Goal: Download file/media

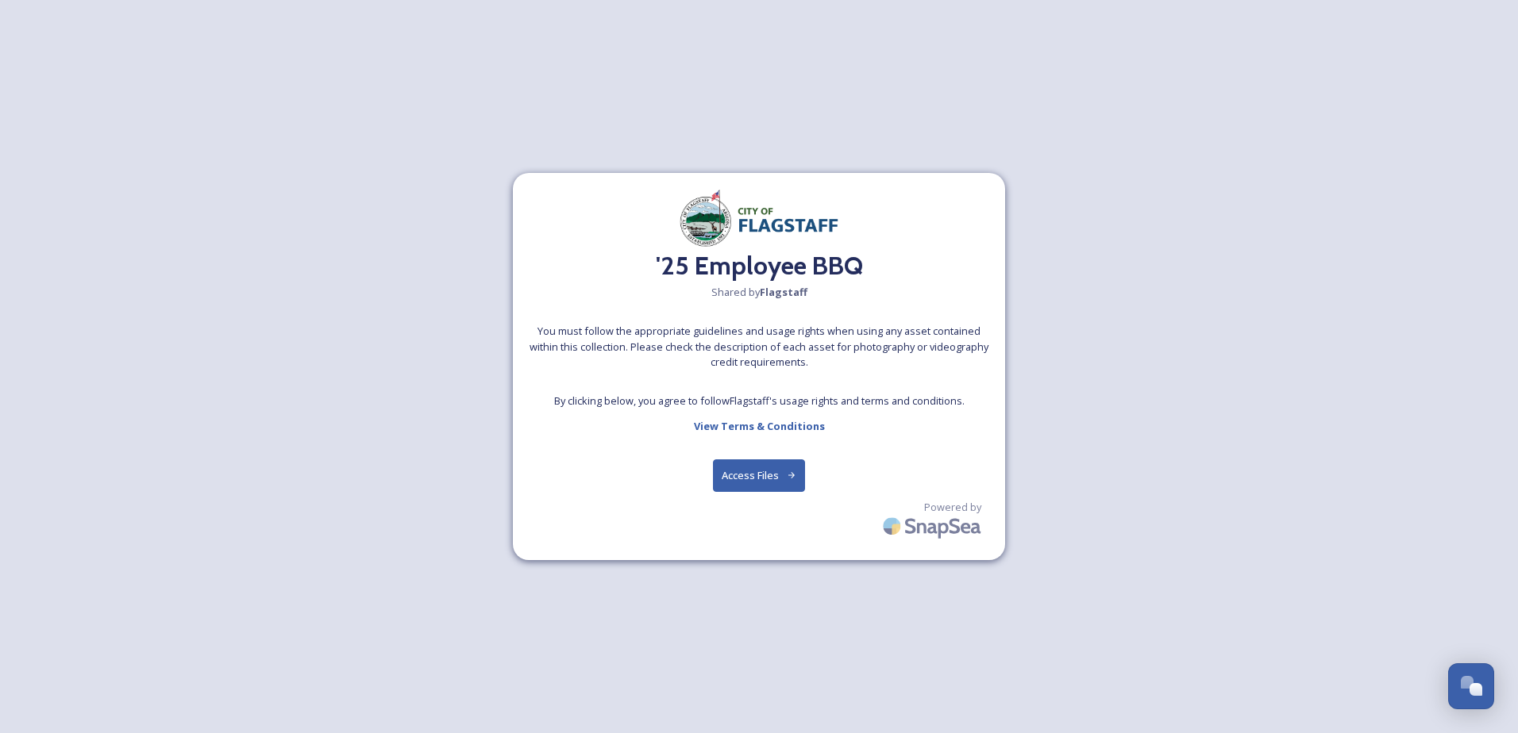
click at [763, 482] on button "Access Files" at bounding box center [759, 476] width 93 height 33
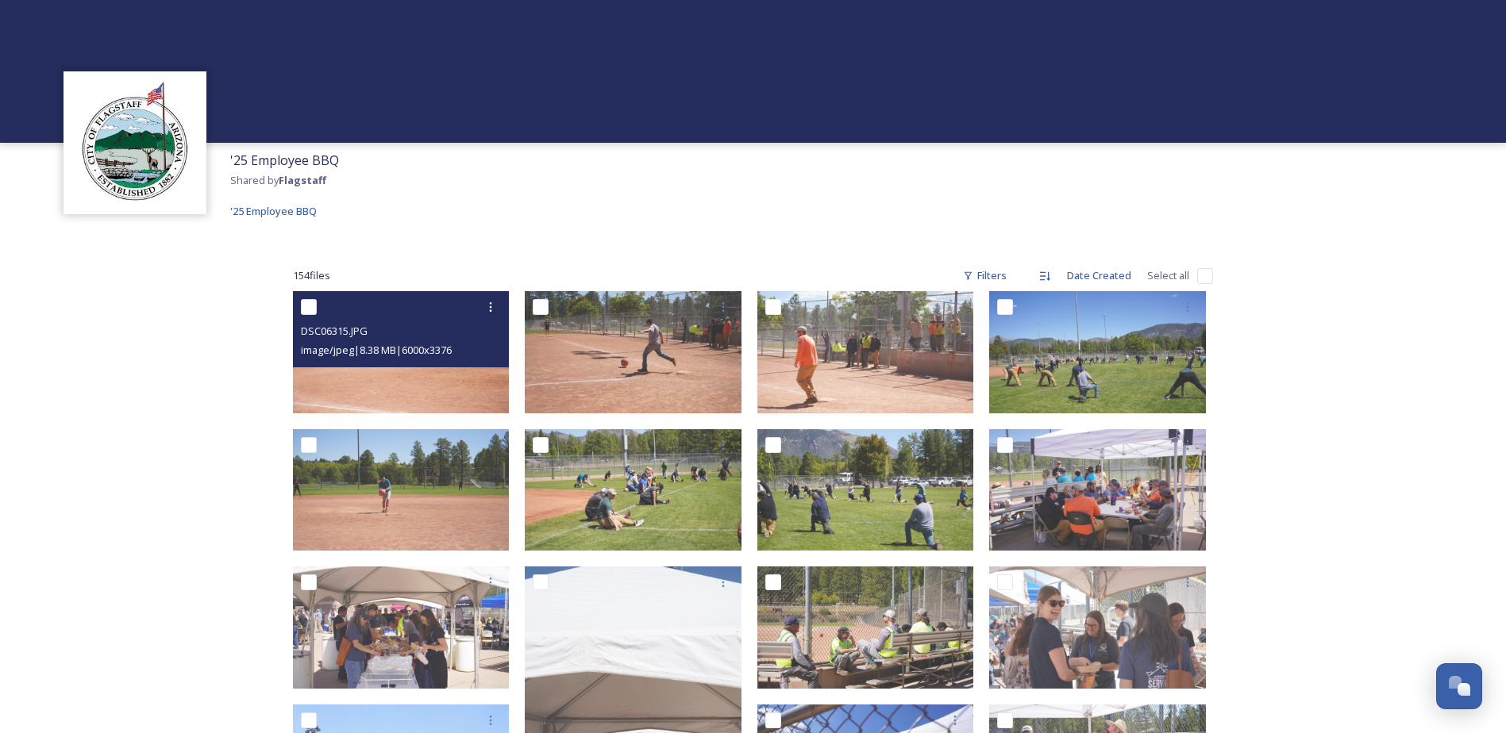
click at [437, 375] on img at bounding box center [401, 352] width 217 height 122
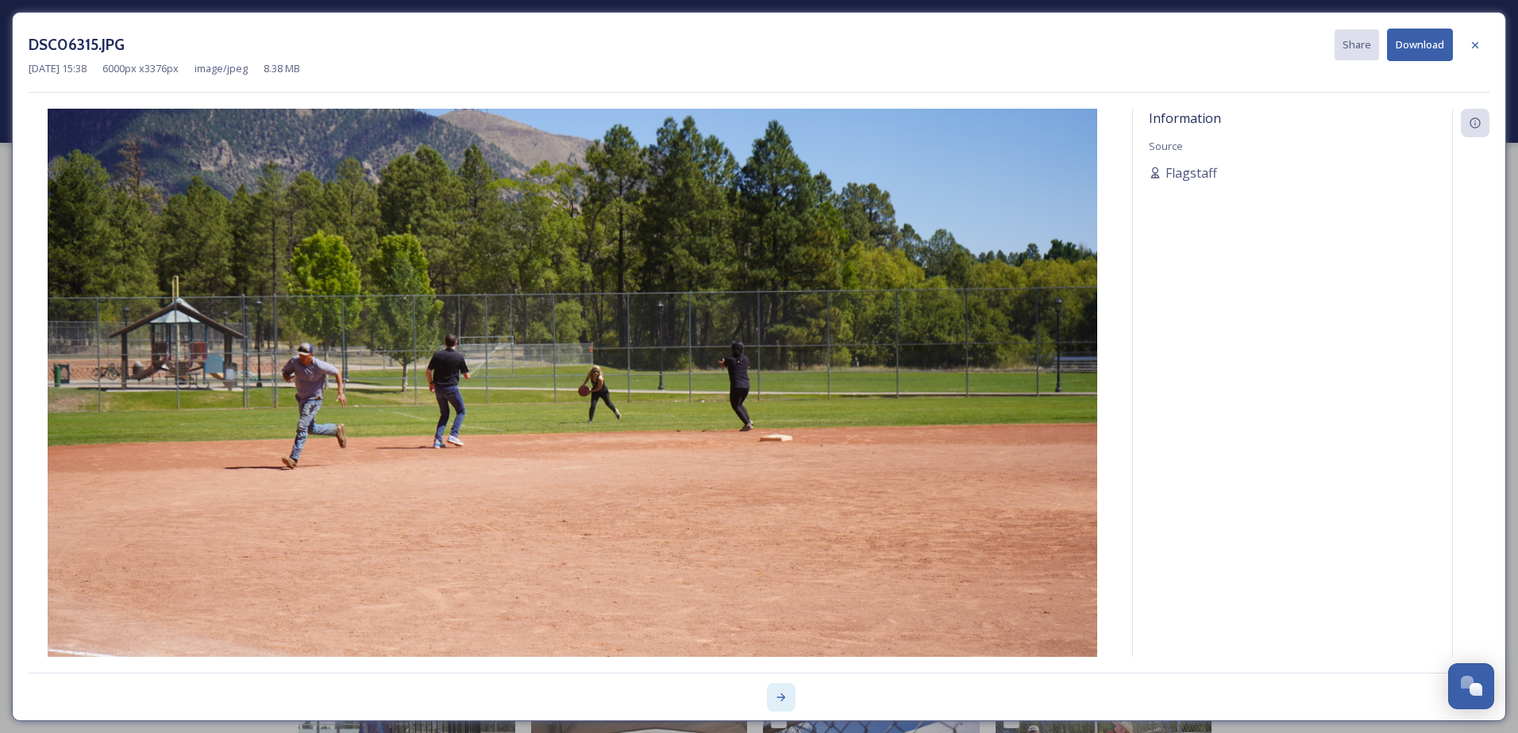
click at [776, 697] on icon at bounding box center [781, 697] width 13 height 13
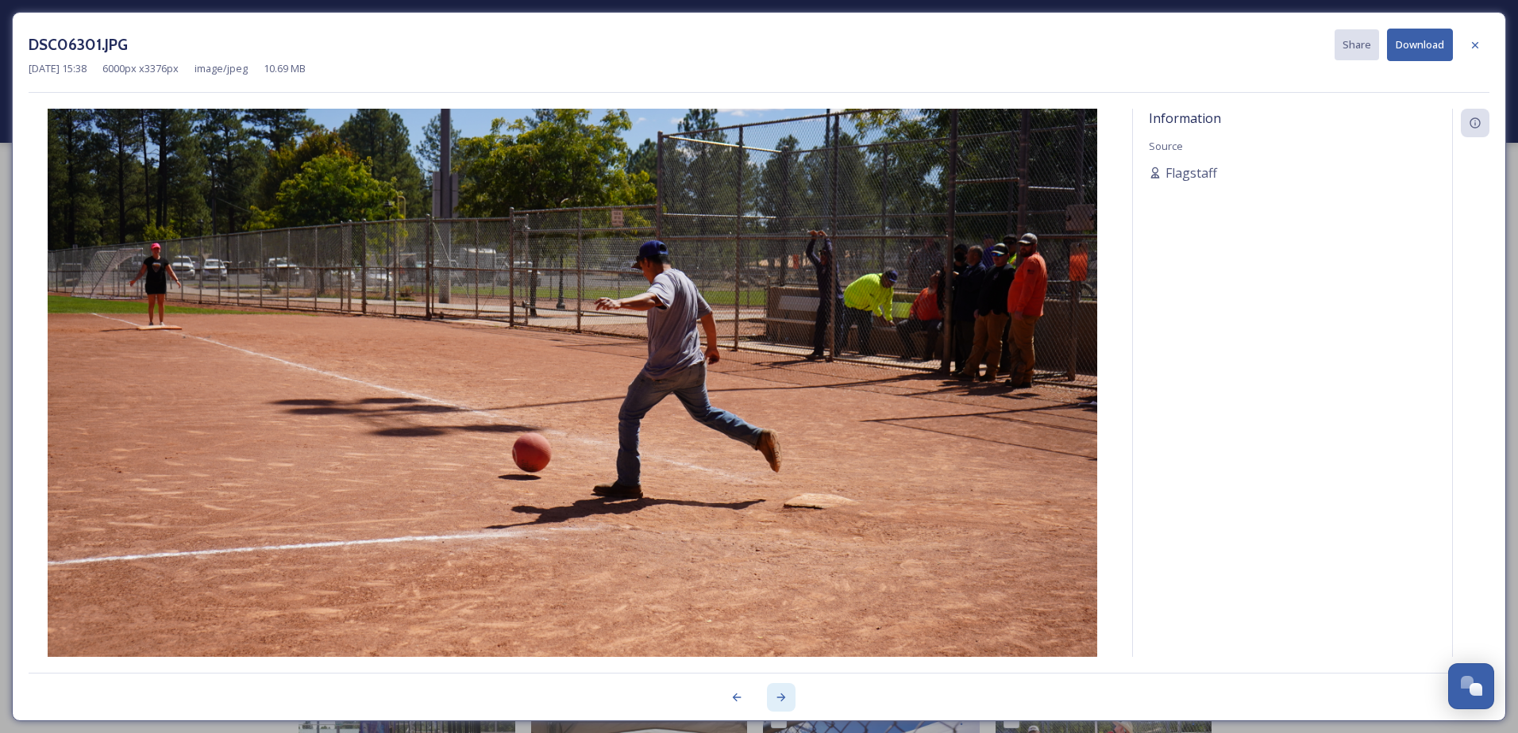
click at [776, 697] on icon at bounding box center [781, 697] width 13 height 13
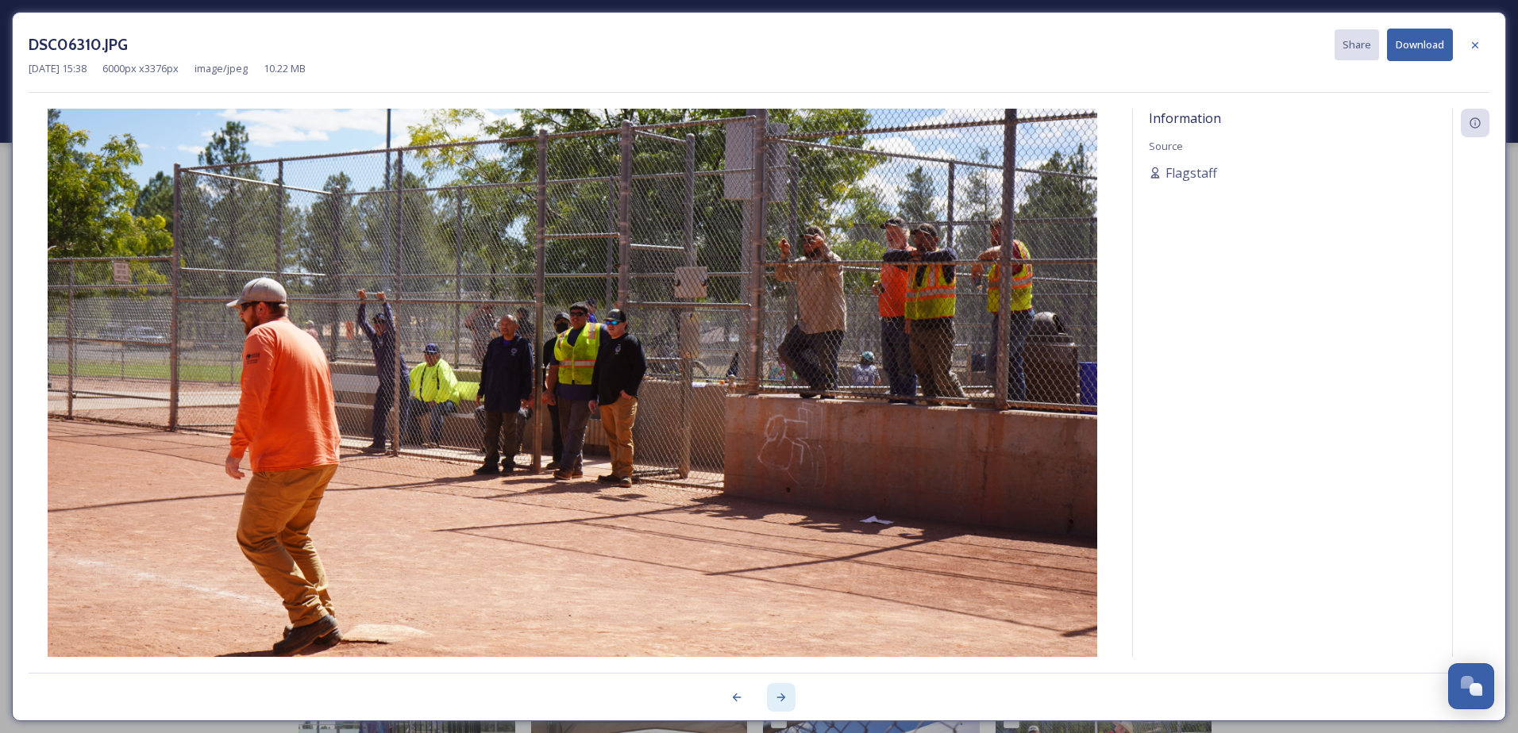
click at [776, 697] on icon at bounding box center [781, 697] width 13 height 13
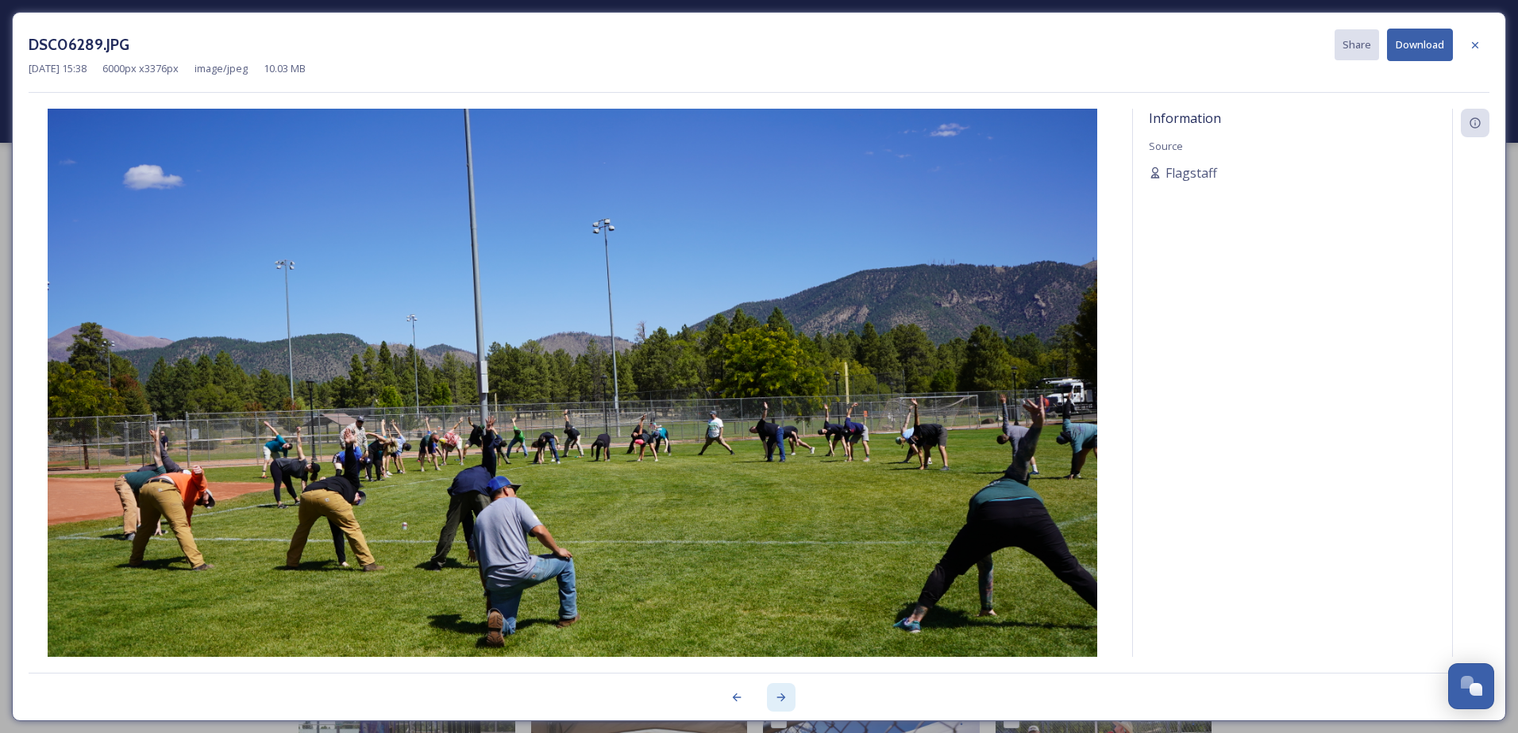
click at [776, 697] on icon at bounding box center [781, 697] width 13 height 13
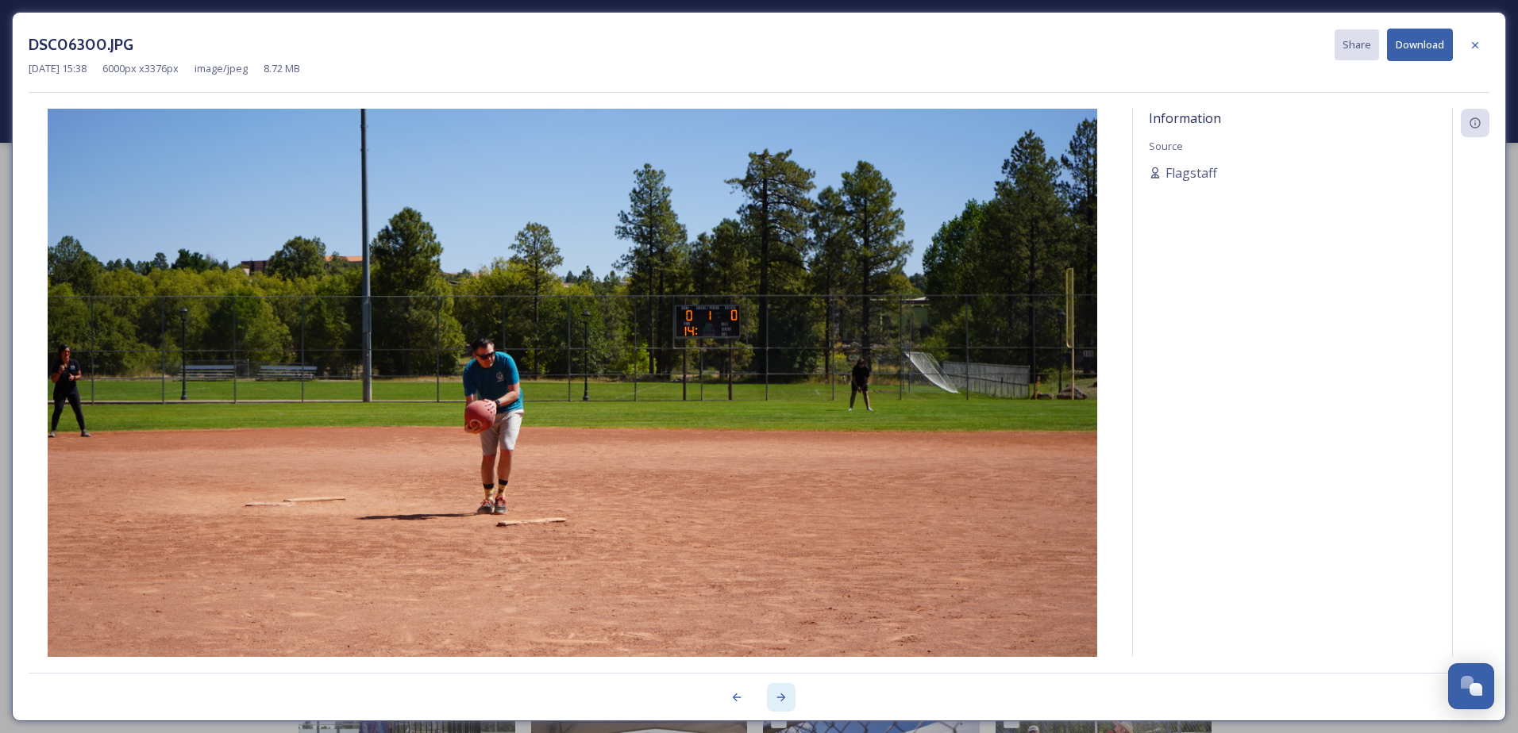
click at [776, 697] on icon at bounding box center [781, 697] width 13 height 13
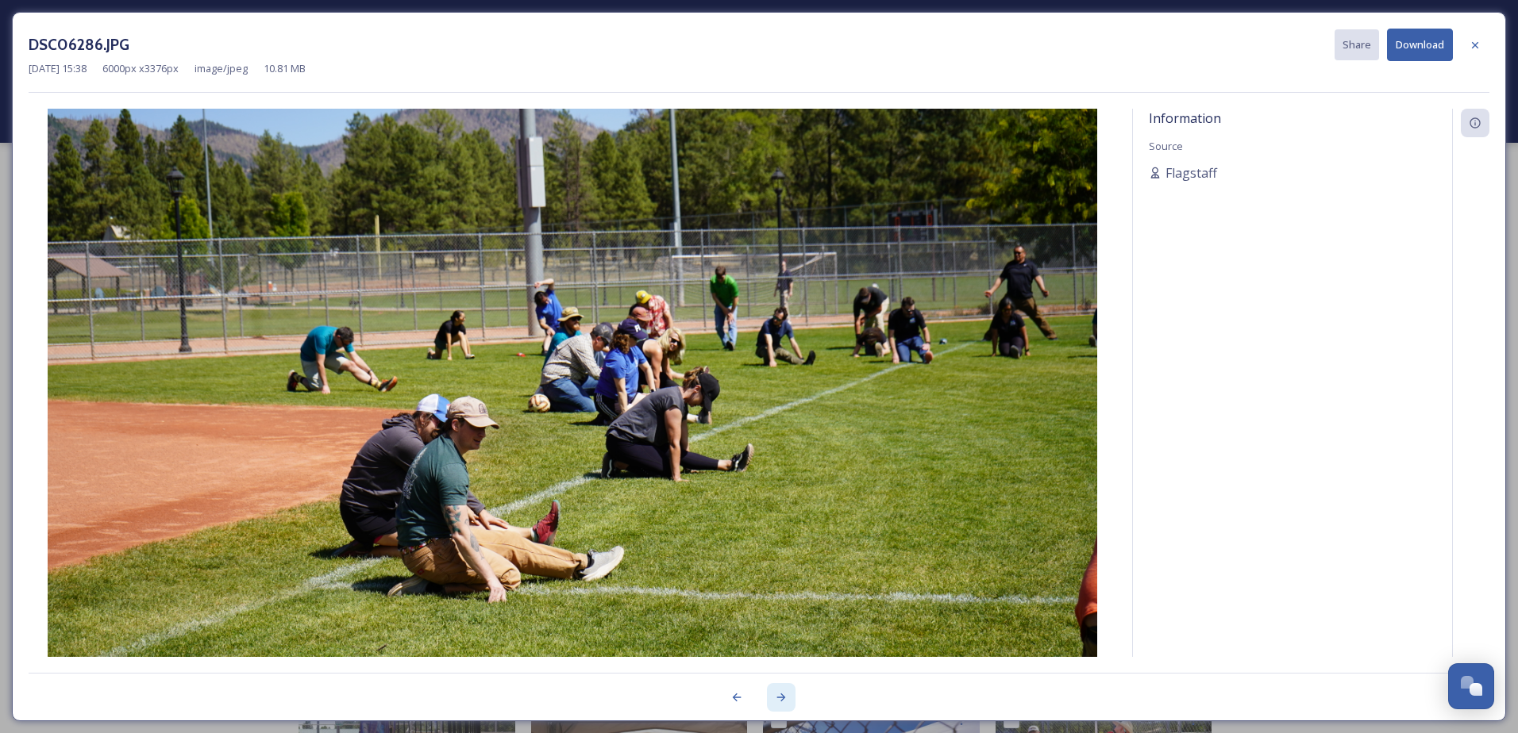
click at [776, 697] on icon at bounding box center [781, 697] width 13 height 13
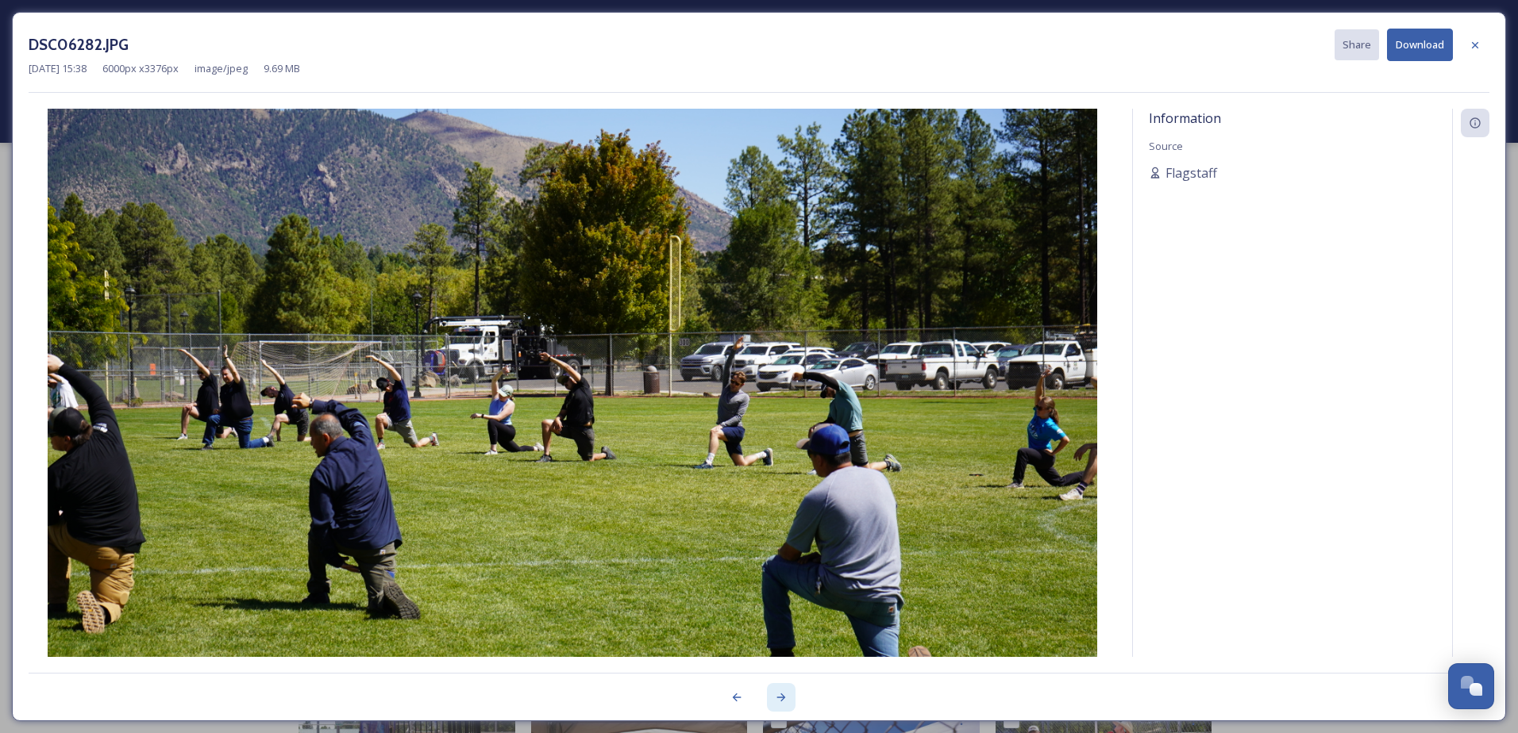
click at [776, 697] on icon at bounding box center [781, 697] width 13 height 13
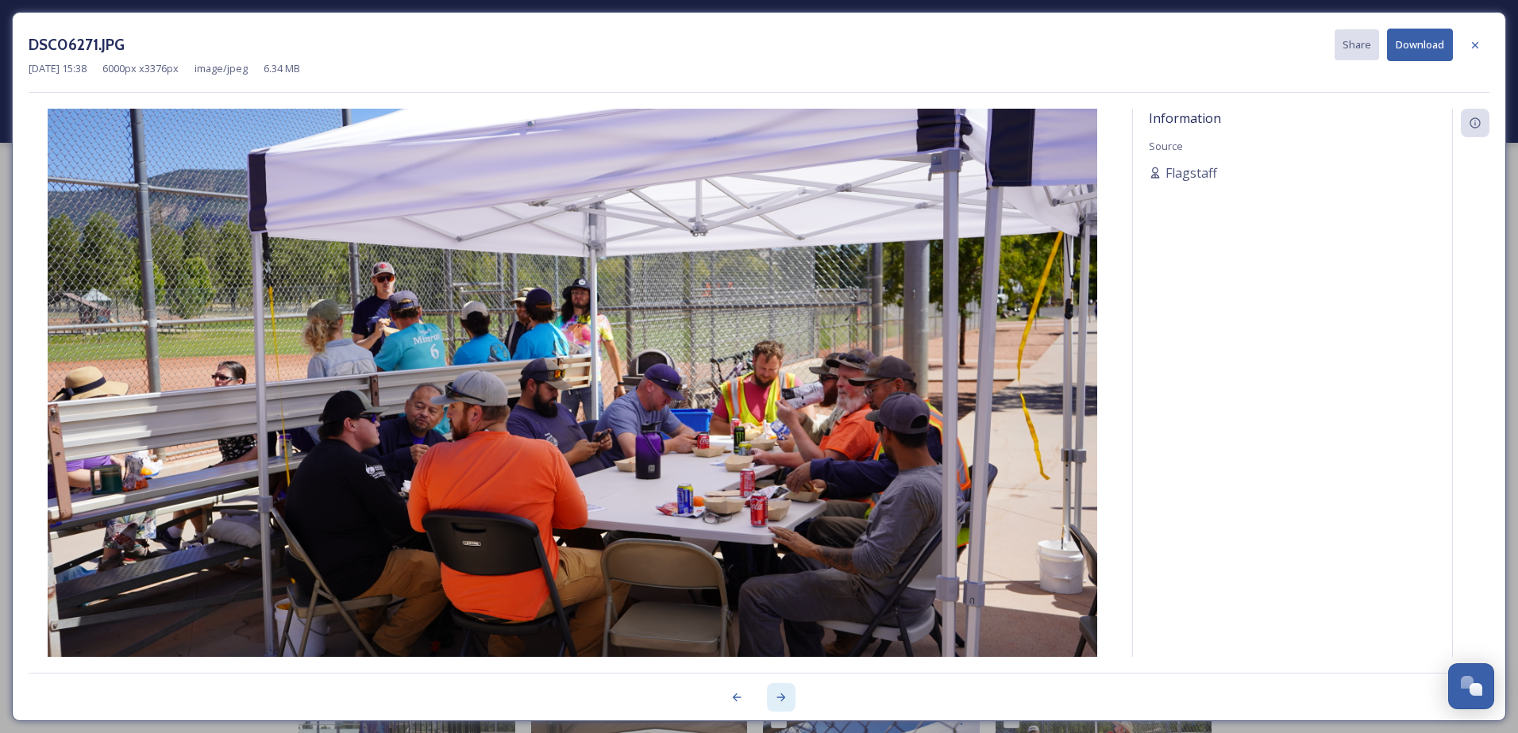
click at [776, 697] on icon at bounding box center [781, 697] width 13 height 13
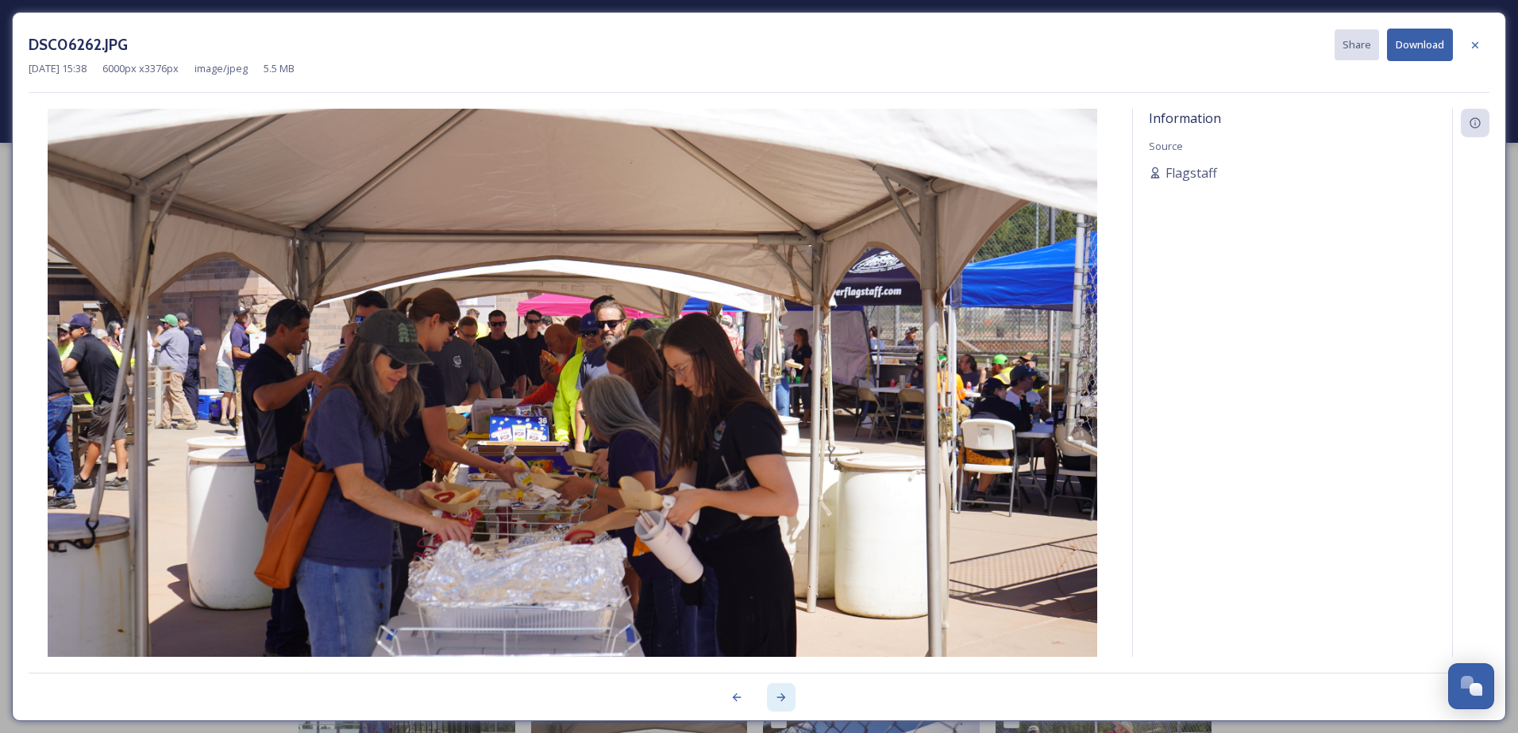
click at [776, 697] on icon at bounding box center [781, 697] width 13 height 13
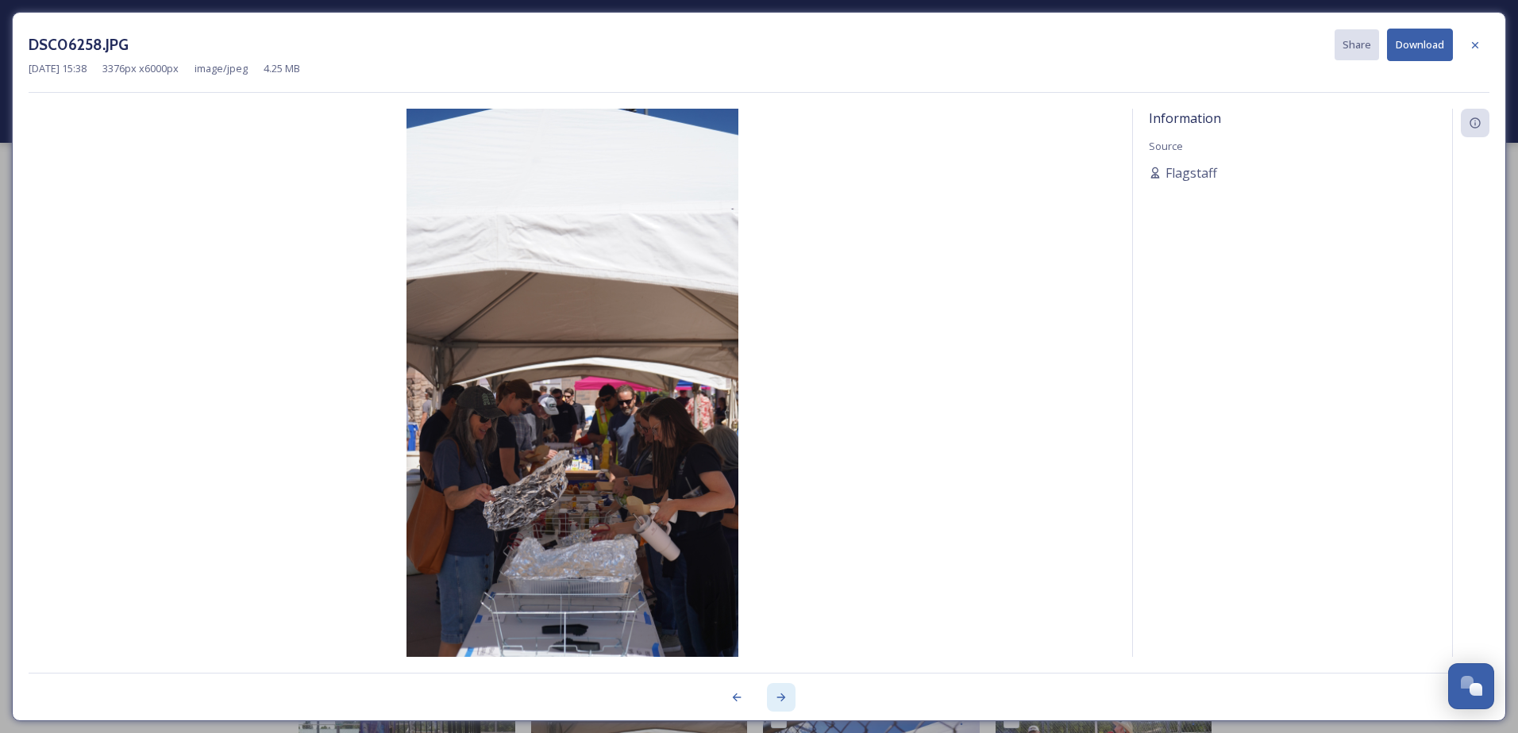
click at [776, 697] on icon at bounding box center [781, 697] width 13 height 13
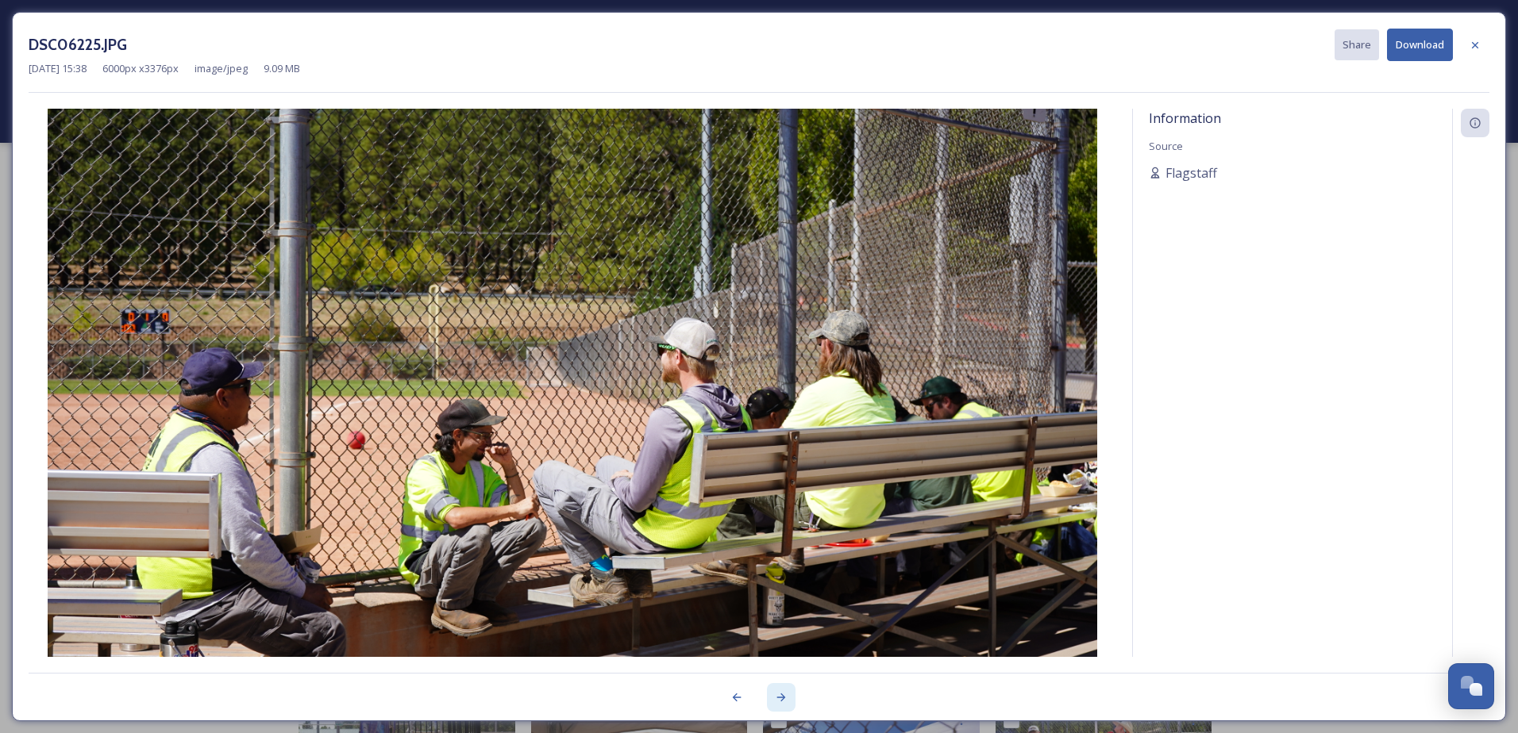
click at [776, 697] on icon at bounding box center [781, 697] width 13 height 13
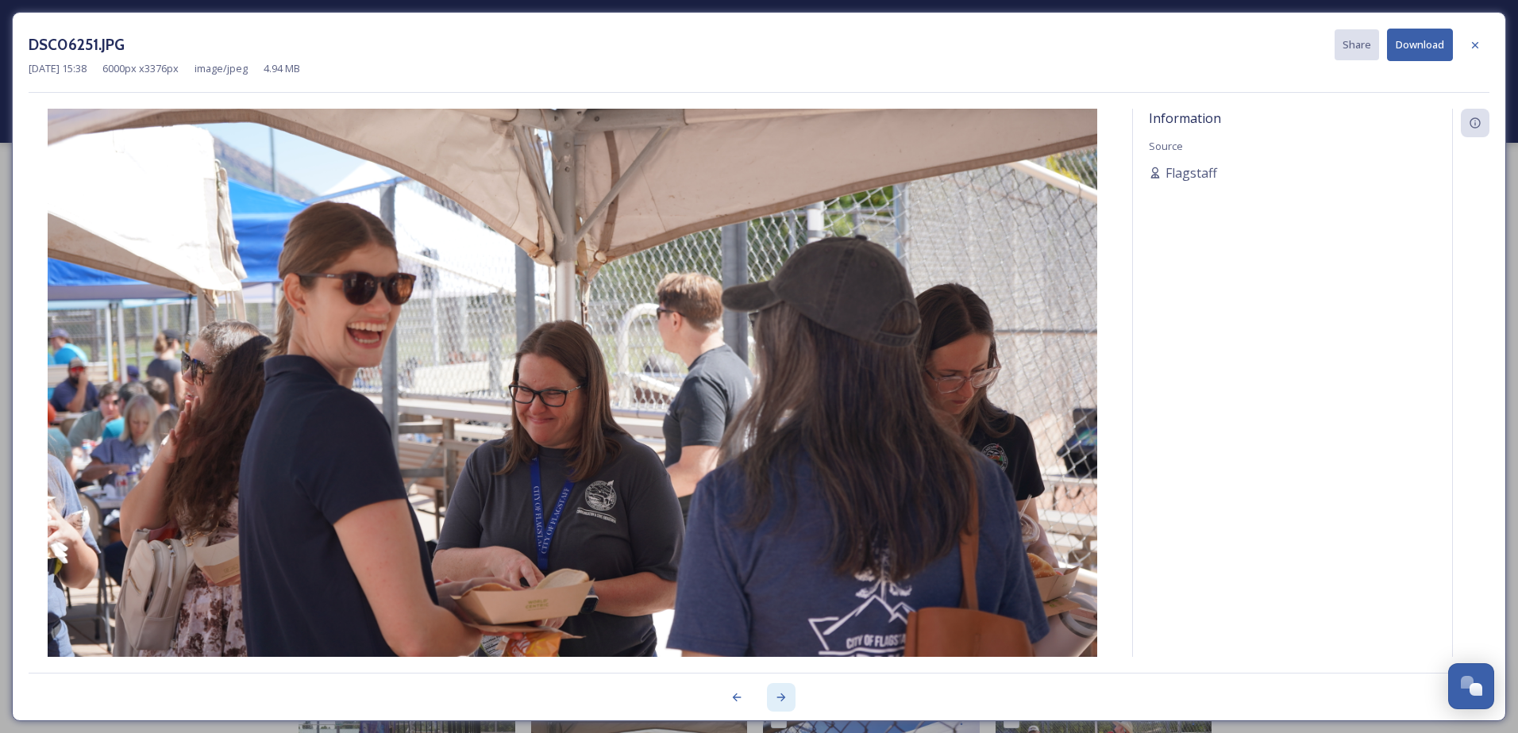
click at [776, 697] on icon at bounding box center [781, 697] width 13 height 13
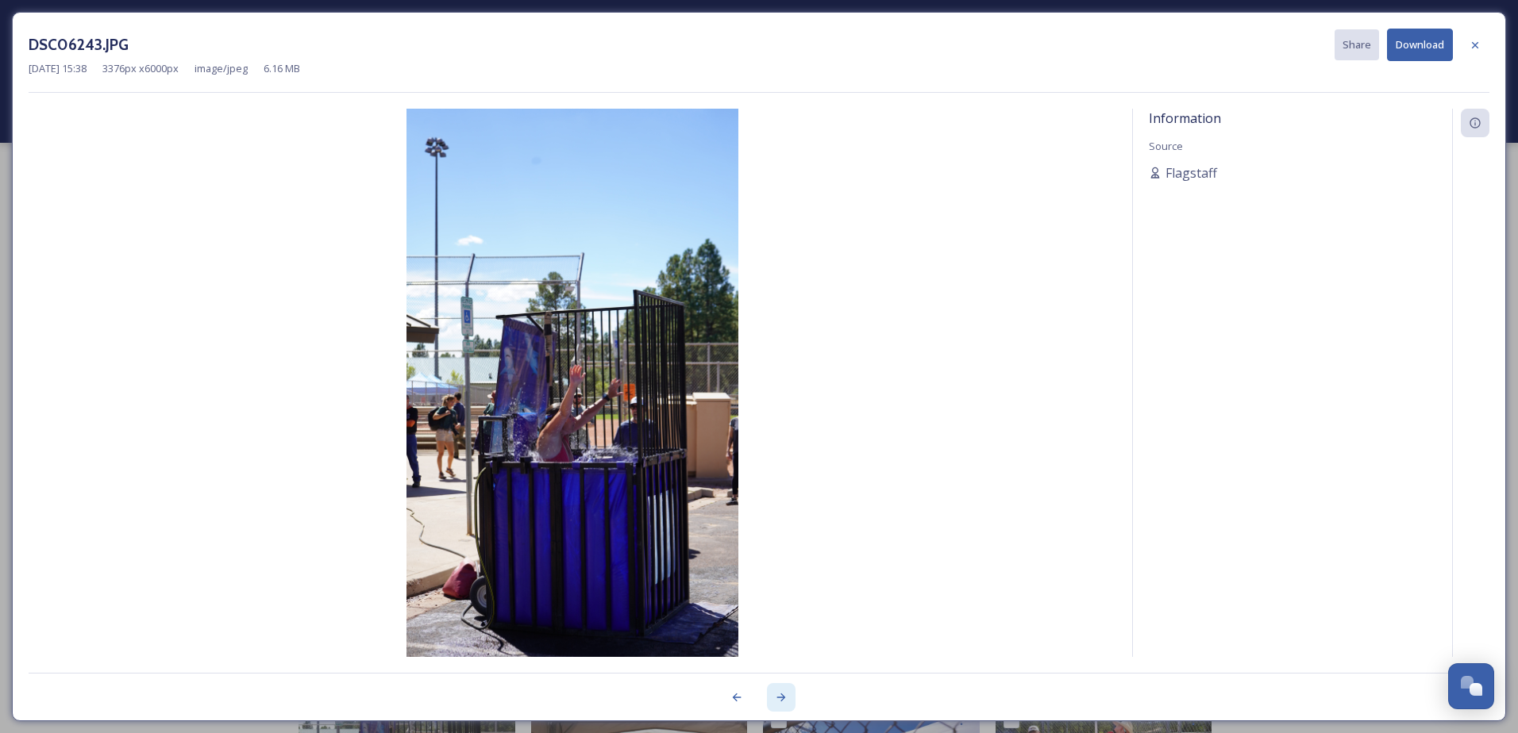
click at [776, 697] on icon at bounding box center [781, 697] width 13 height 13
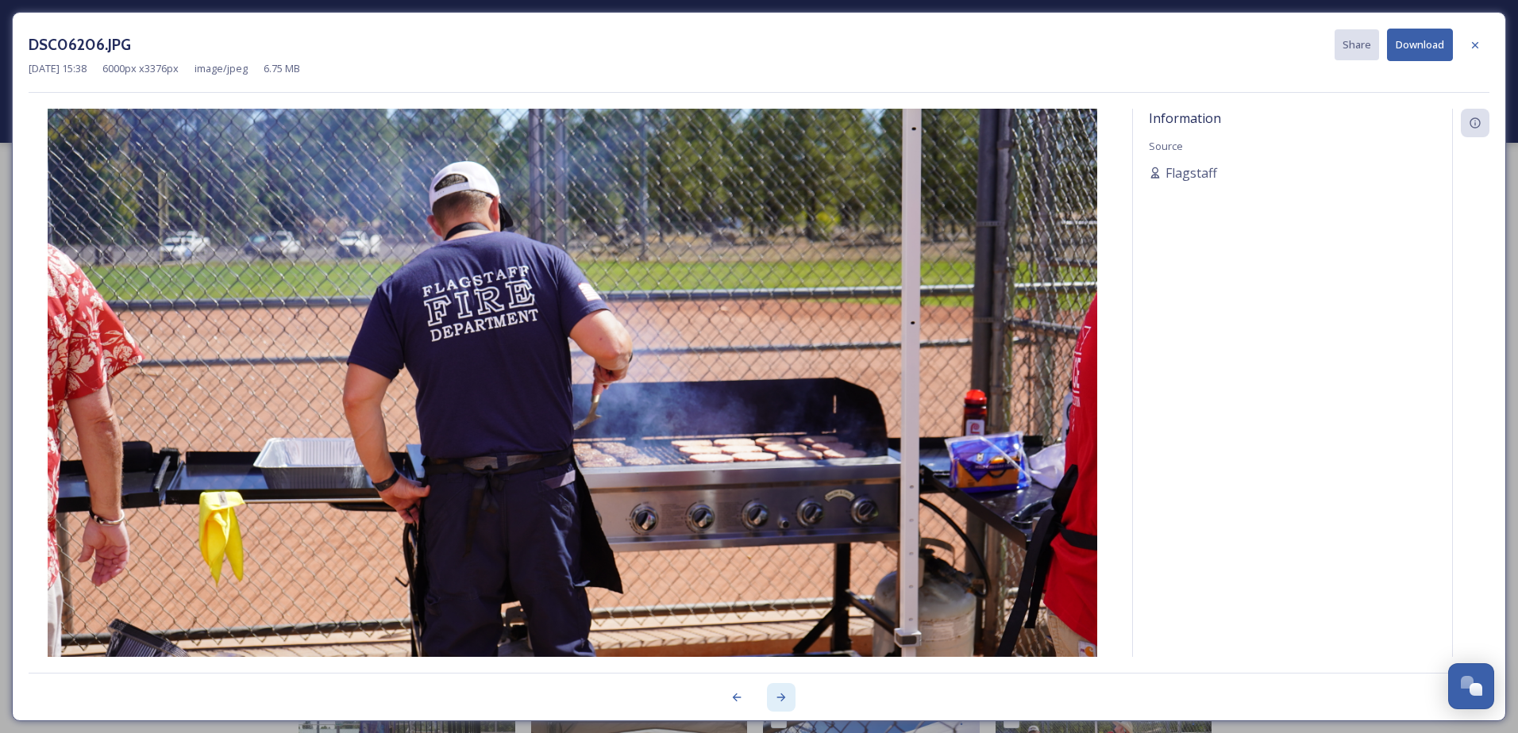
click at [776, 697] on icon at bounding box center [781, 697] width 13 height 13
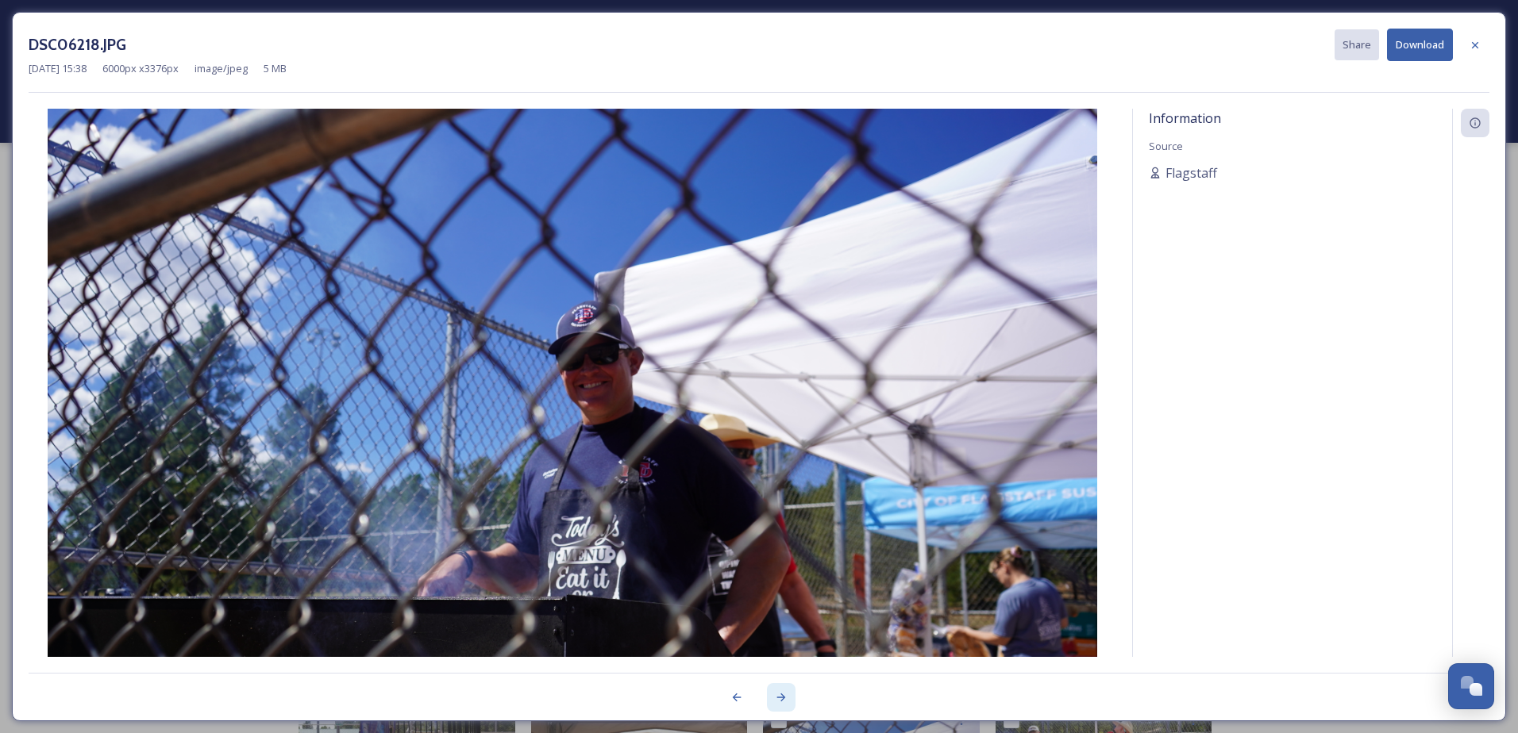
click at [776, 697] on icon at bounding box center [781, 697] width 13 height 13
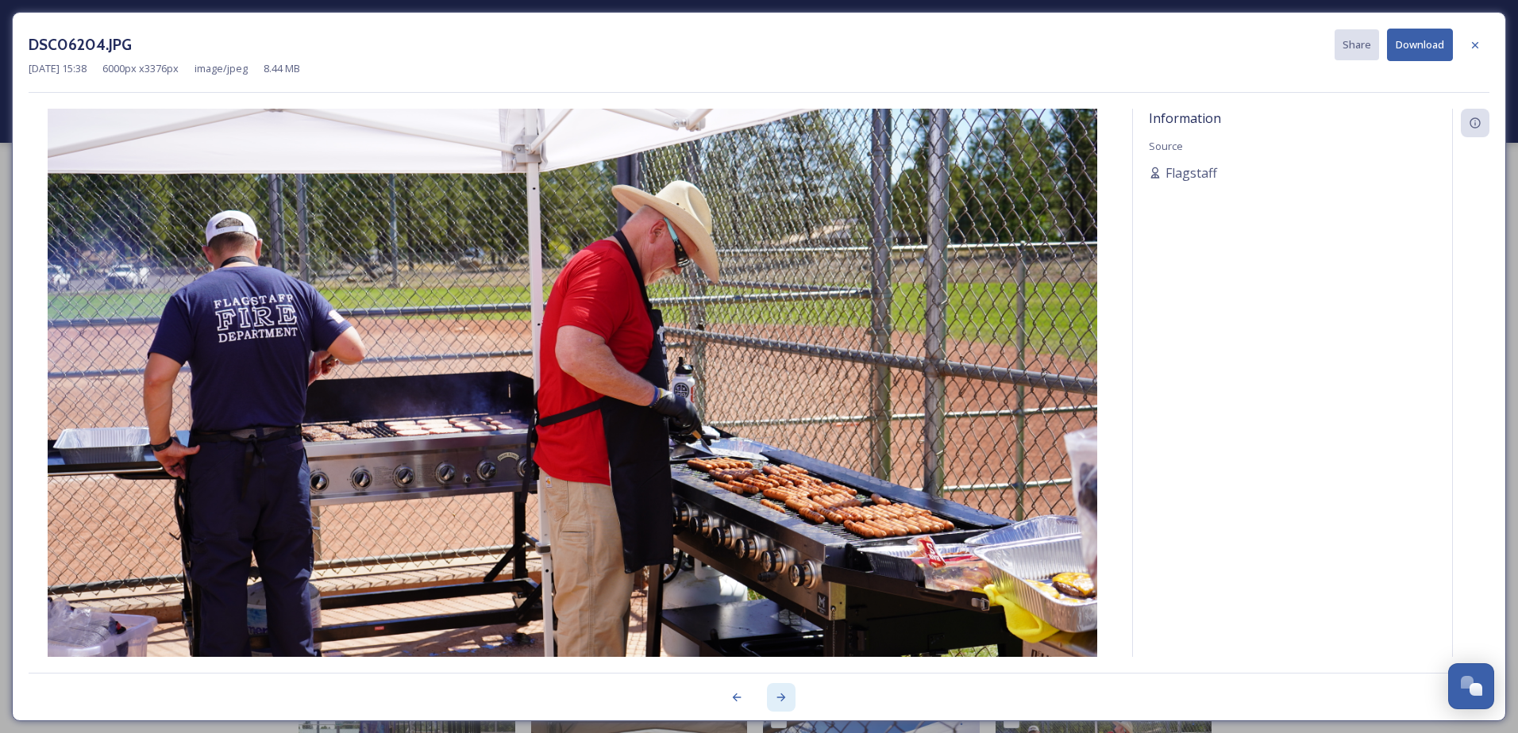
click at [776, 697] on icon at bounding box center [781, 697] width 13 height 13
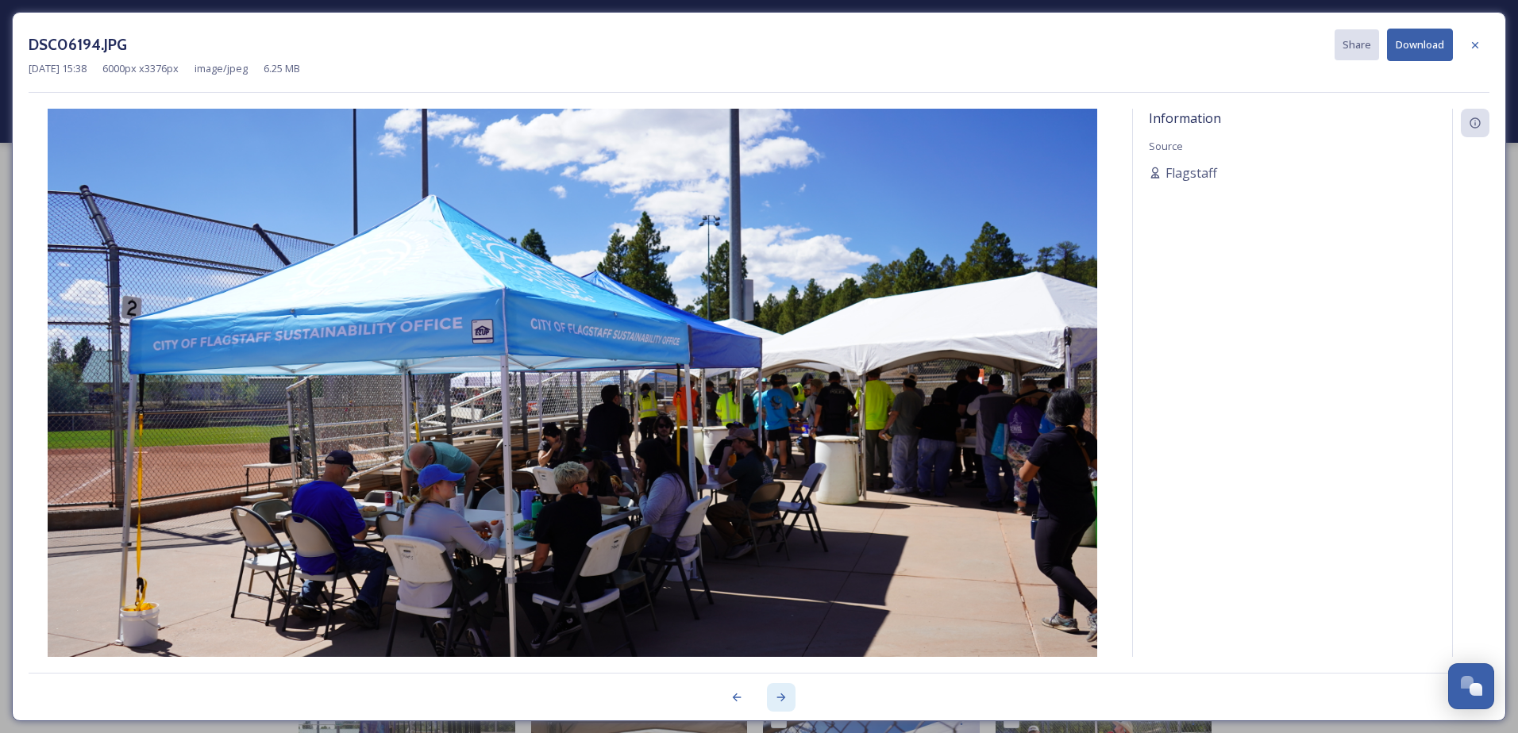
click at [776, 697] on icon at bounding box center [781, 697] width 13 height 13
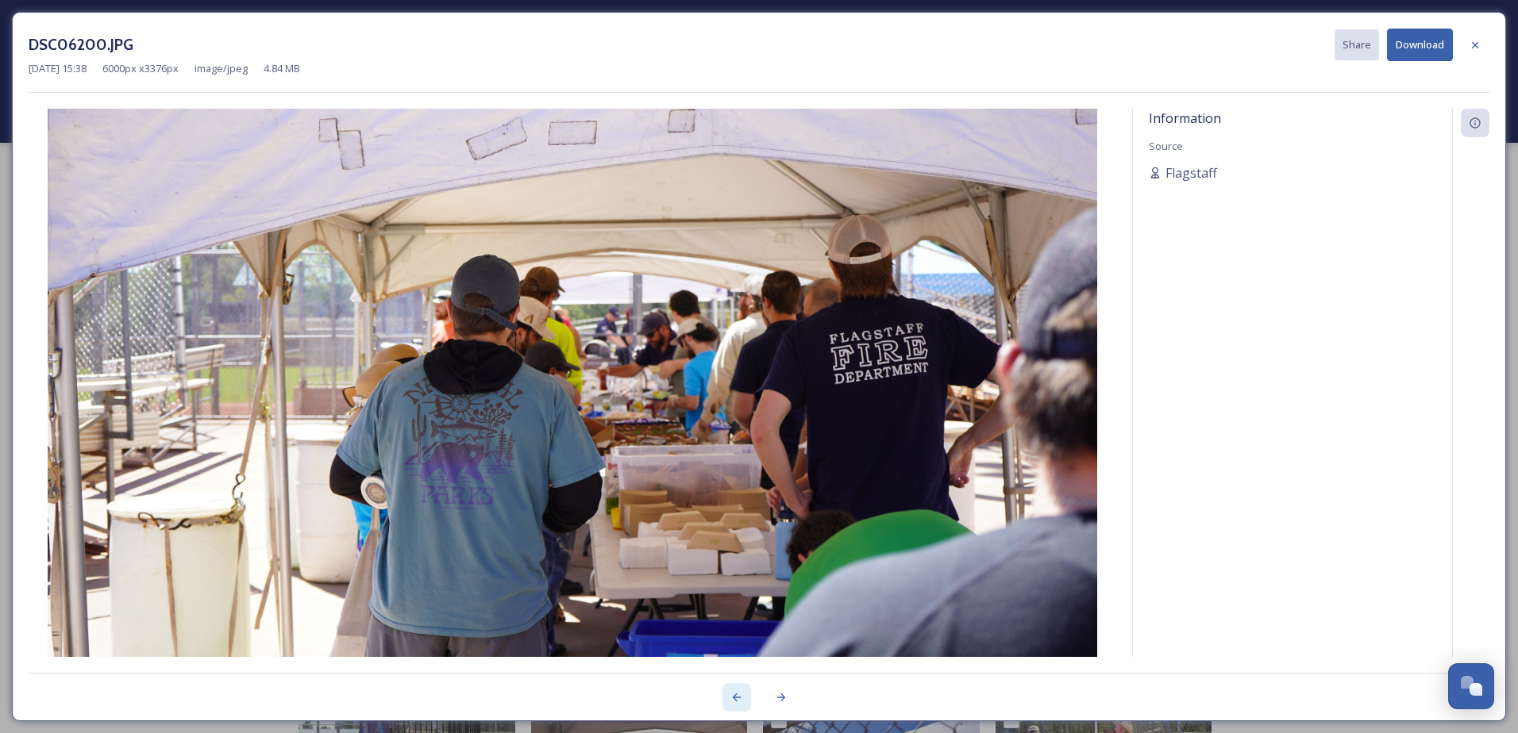
click at [736, 688] on div at bounding box center [736, 697] width 29 height 29
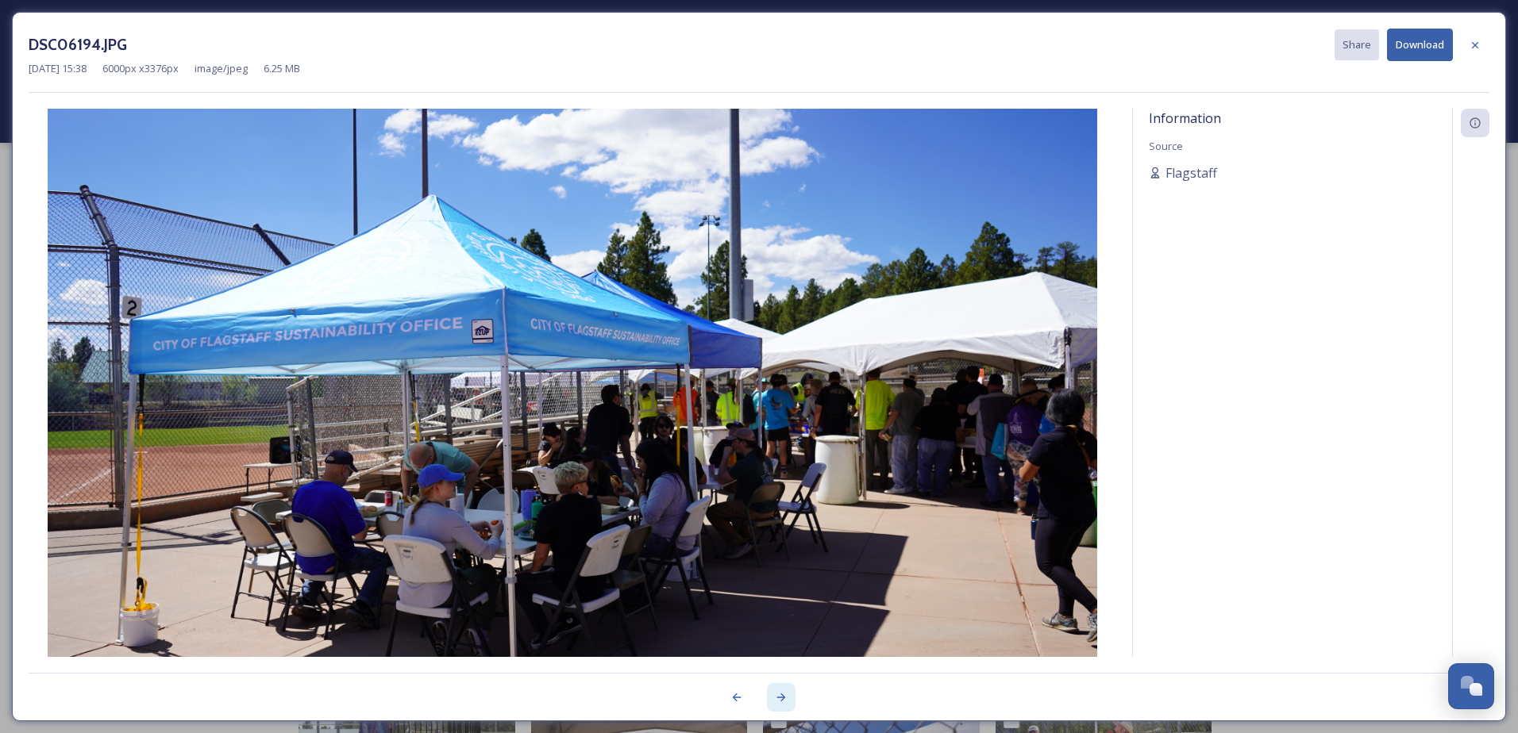
click at [783, 700] on icon at bounding box center [781, 698] width 9 height 8
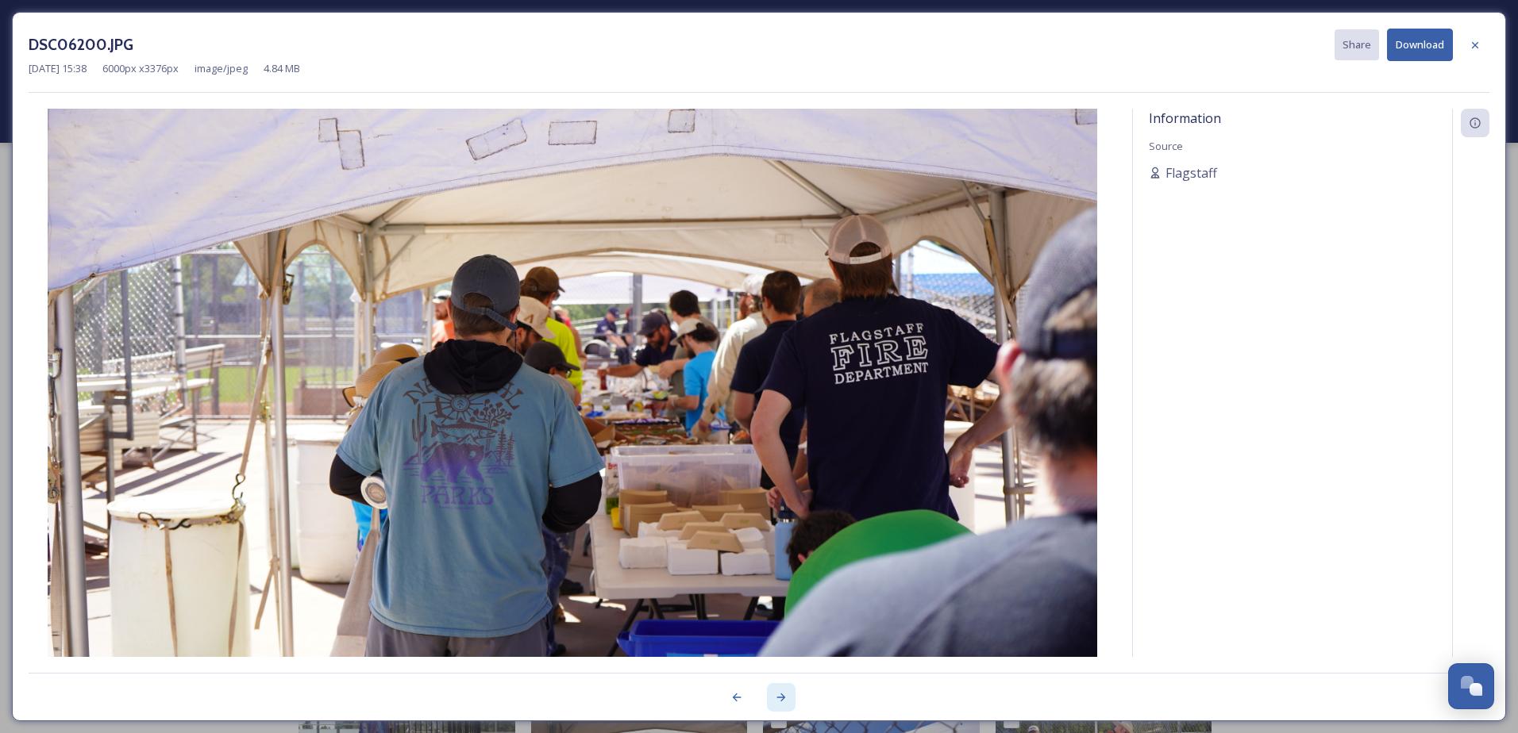
click at [783, 700] on icon at bounding box center [781, 698] width 9 height 8
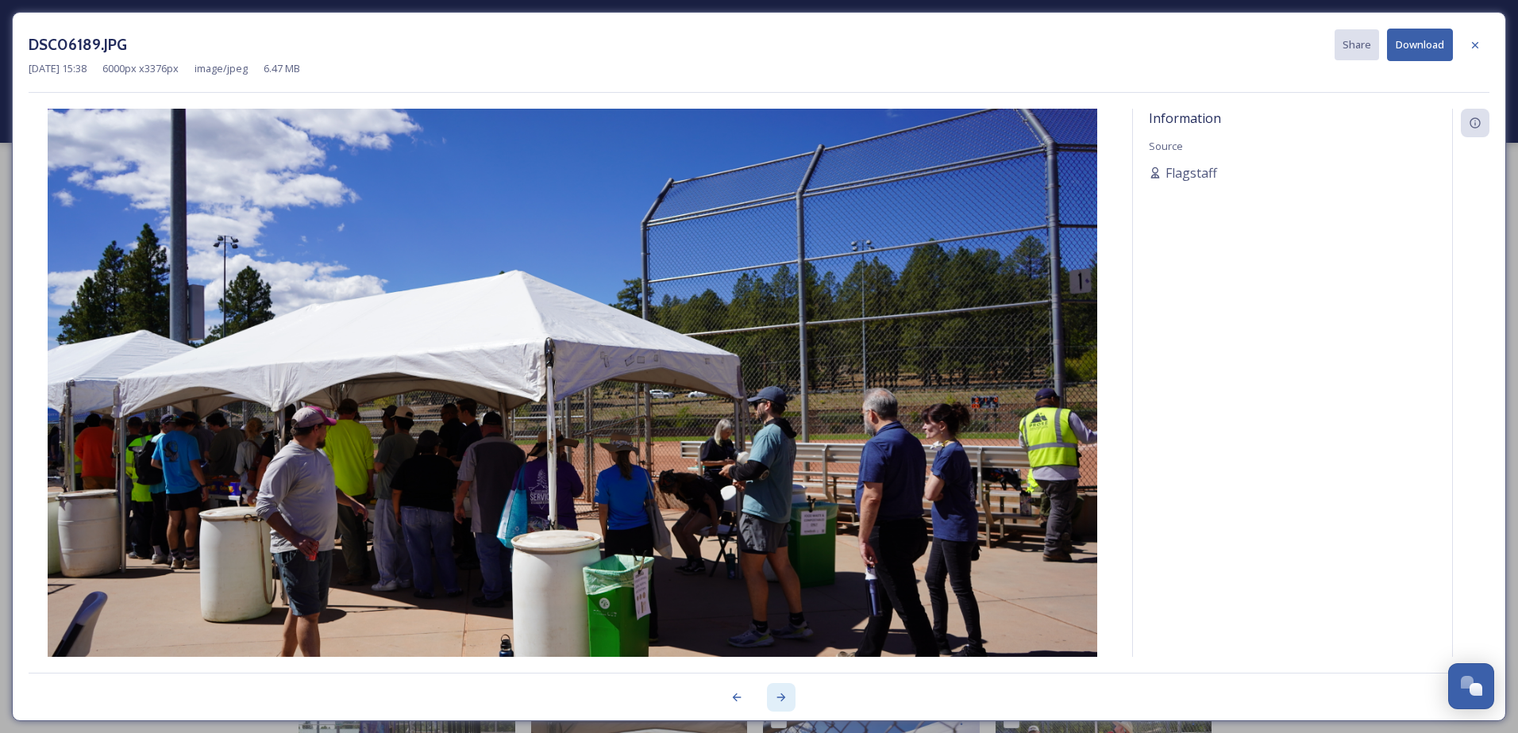
click at [783, 700] on icon at bounding box center [781, 698] width 9 height 8
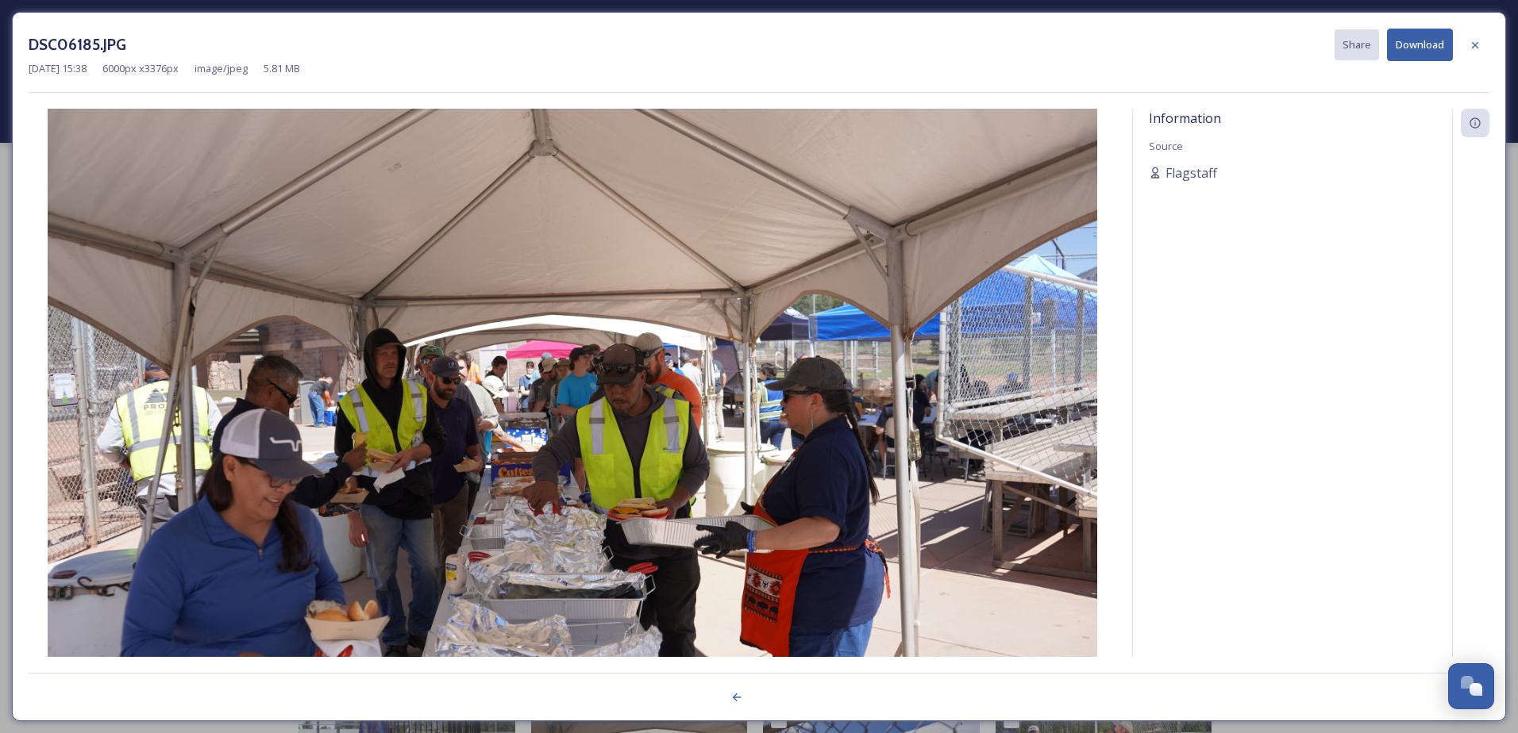
click at [783, 700] on div at bounding box center [759, 689] width 1460 height 32
click at [740, 694] on icon at bounding box center [736, 697] width 13 height 13
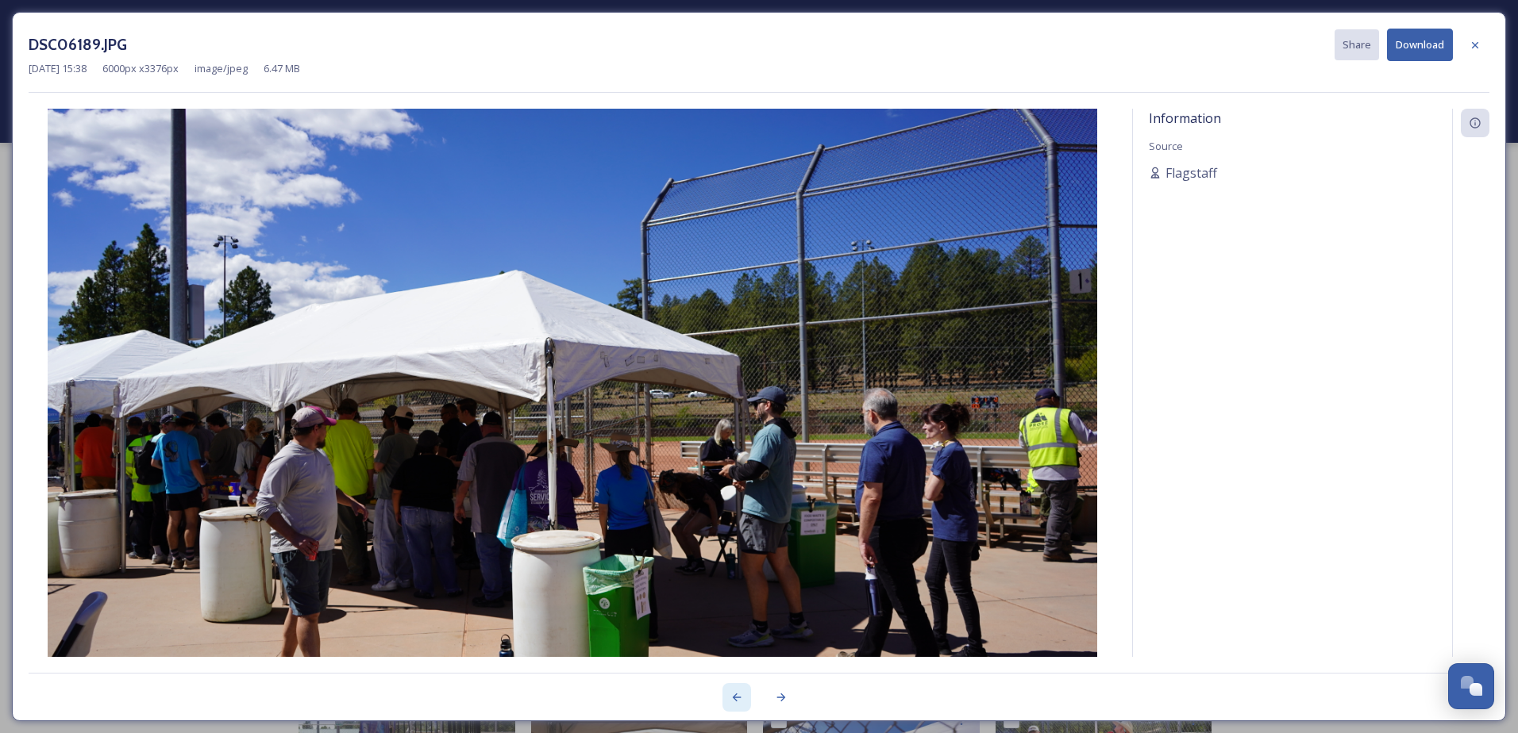
click at [740, 694] on icon at bounding box center [736, 697] width 13 height 13
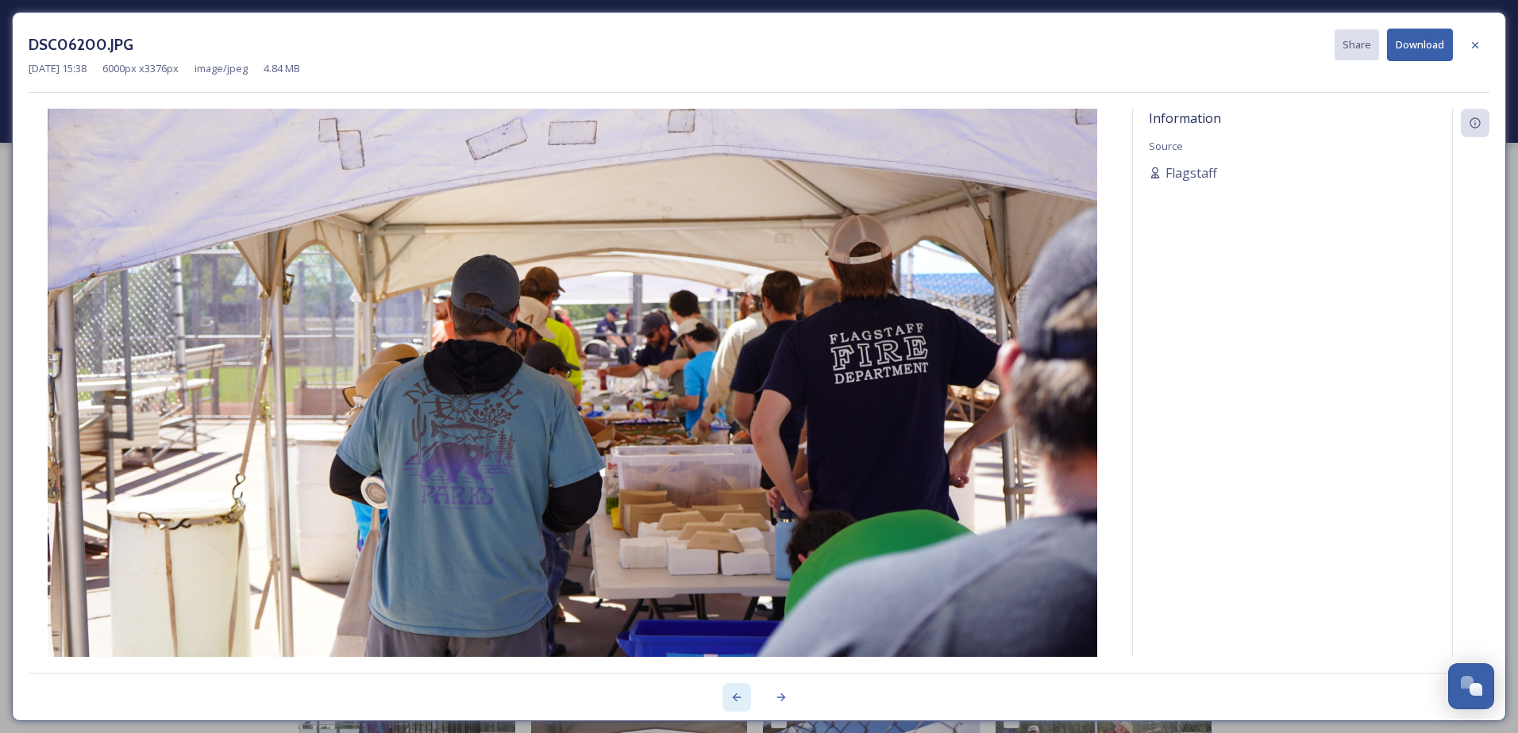
click at [740, 694] on icon at bounding box center [736, 697] width 13 height 13
